Goal: Information Seeking & Learning: Learn about a topic

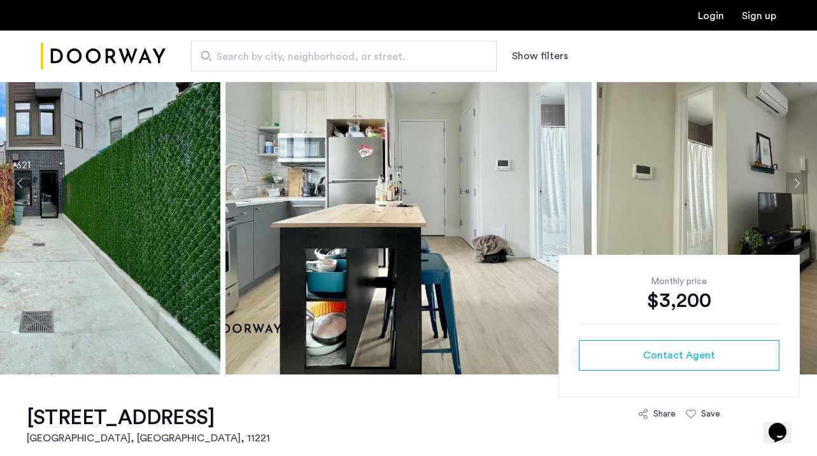
scroll to position [78, 0]
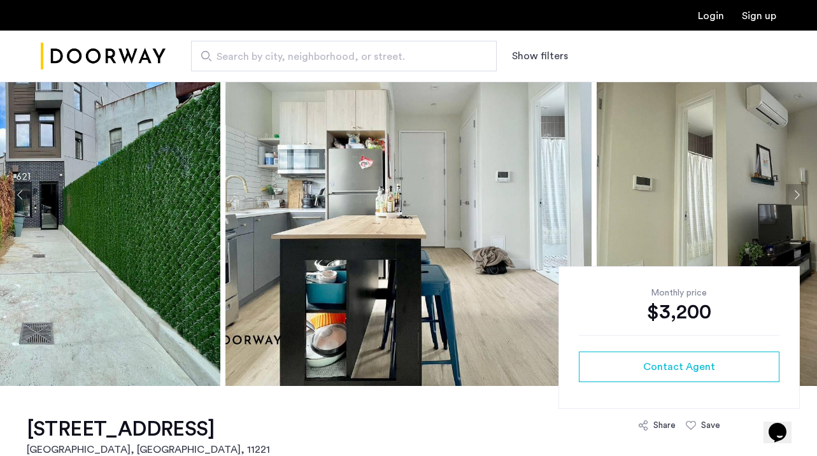
click at [800, 195] on button "Next apartment" at bounding box center [797, 195] width 22 height 22
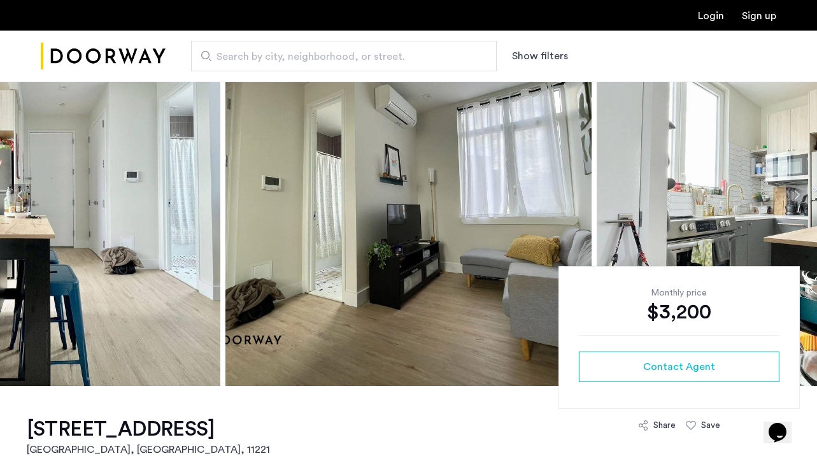
click at [800, 195] on button "Next apartment" at bounding box center [797, 195] width 22 height 22
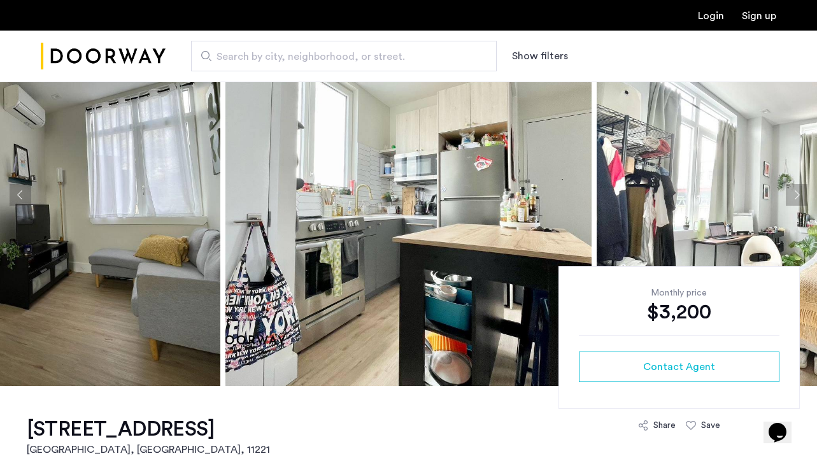
click at [800, 195] on button "Next apartment" at bounding box center [797, 195] width 22 height 22
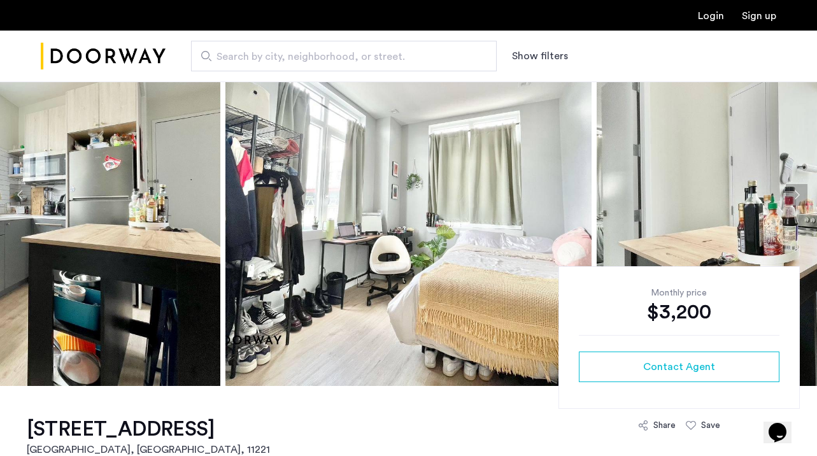
click at [802, 198] on button "Next apartment" at bounding box center [797, 195] width 22 height 22
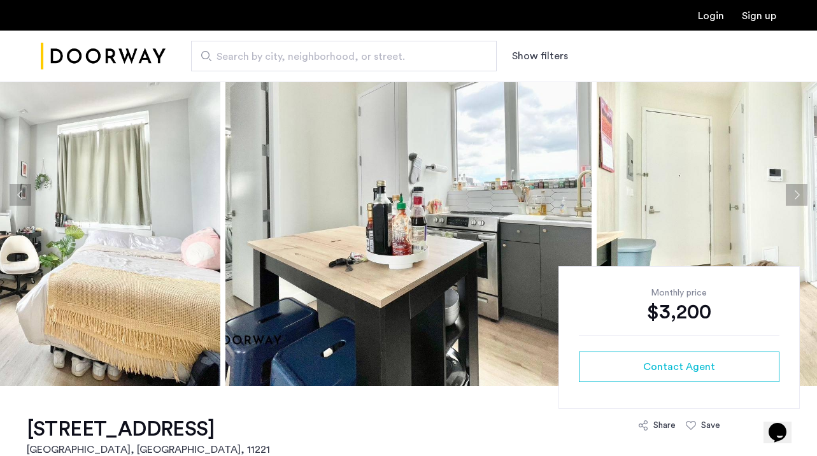
click at [802, 199] on button "Next apartment" at bounding box center [797, 195] width 22 height 22
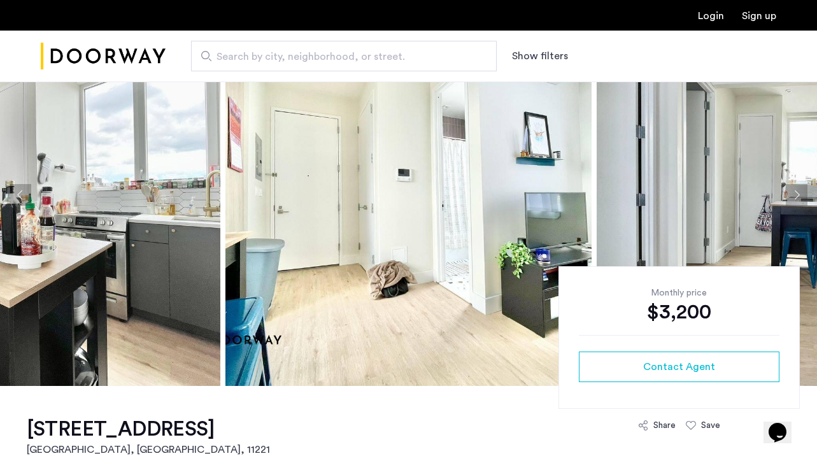
click at [800, 199] on button "Next apartment" at bounding box center [797, 195] width 22 height 22
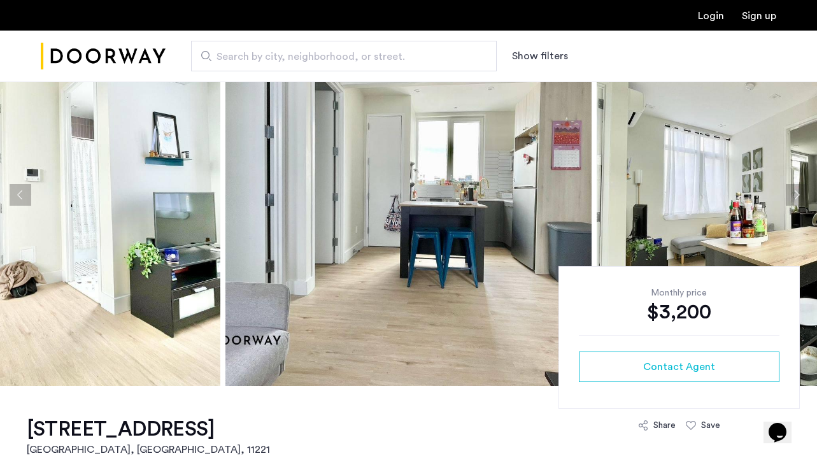
click at [800, 201] on button "Next apartment" at bounding box center [797, 195] width 22 height 22
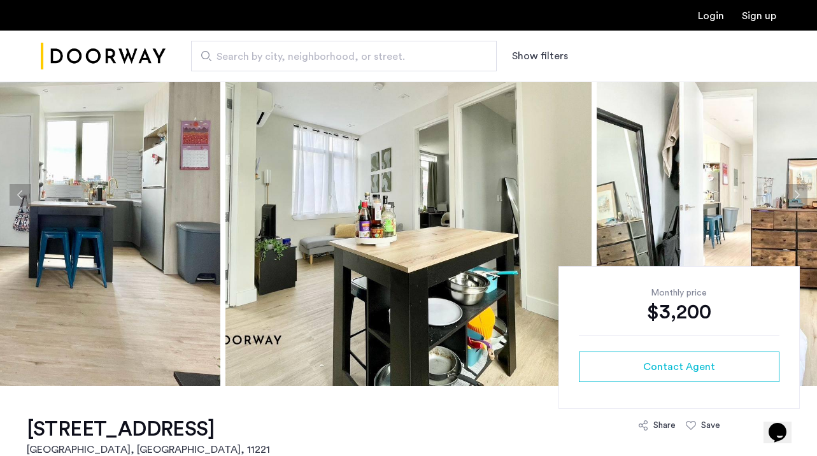
click at [801, 202] on button "Next apartment" at bounding box center [797, 195] width 22 height 22
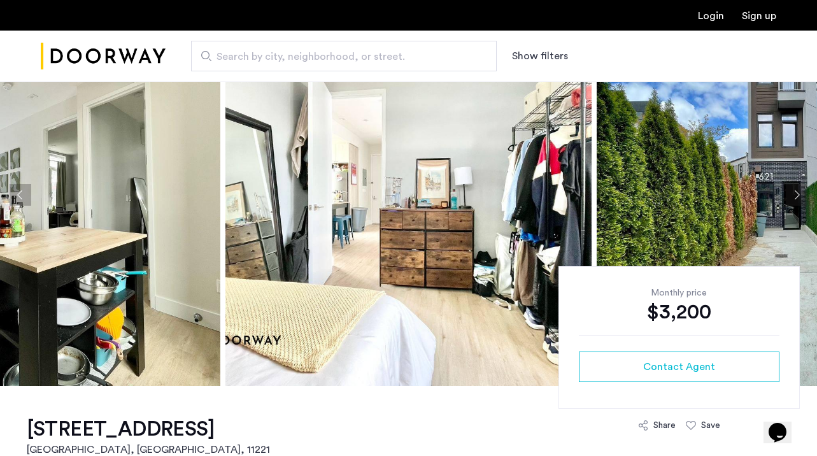
click at [801, 204] on button "Next apartment" at bounding box center [797, 195] width 22 height 22
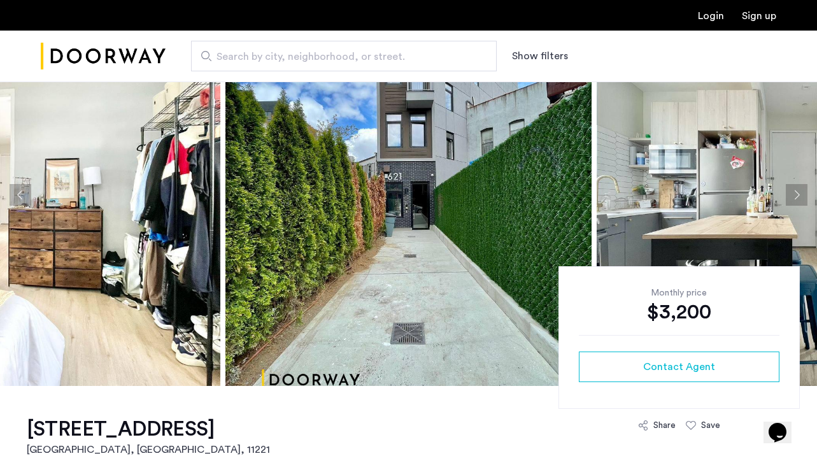
click at [802, 206] on img at bounding box center [780, 195] width 366 height 382
click at [800, 198] on button "Next apartment" at bounding box center [797, 195] width 22 height 22
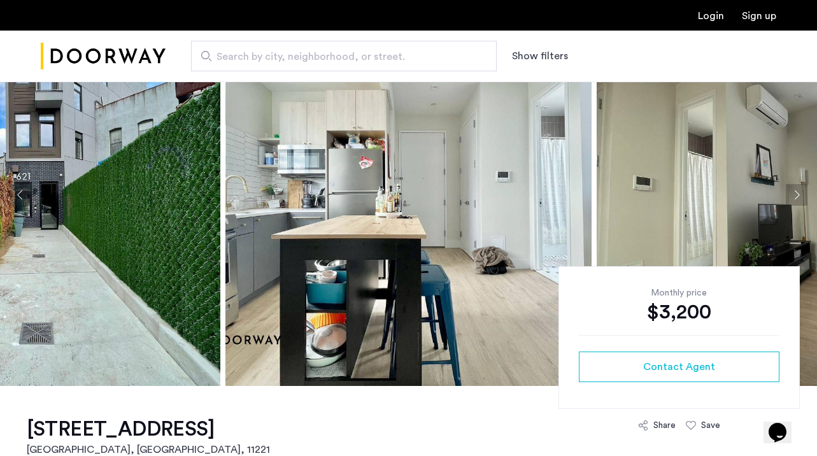
click at [799, 198] on button "Next apartment" at bounding box center [797, 195] width 22 height 22
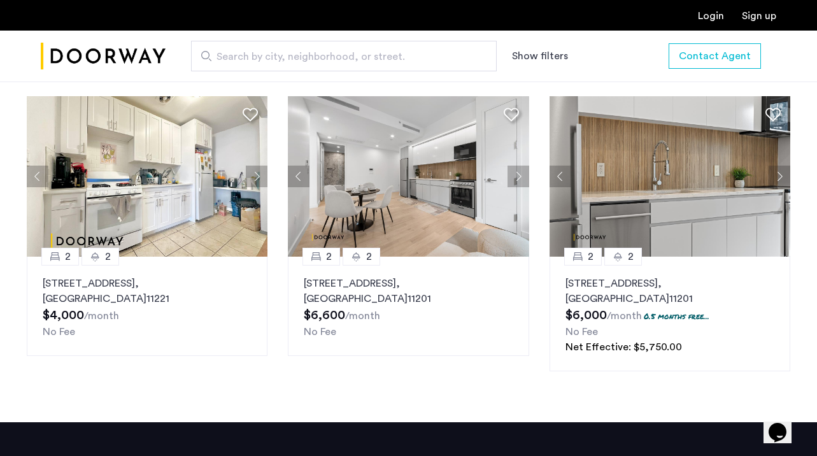
scroll to position [1462, 0]
